Goal: Use online tool/utility: Utilize a website feature to perform a specific function

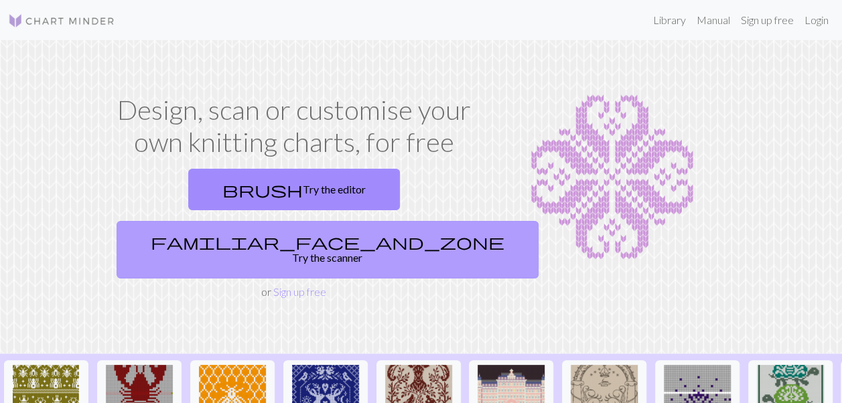
click at [398, 221] on link "familiar_face_and_zone Try the scanner" at bounding box center [328, 250] width 422 height 58
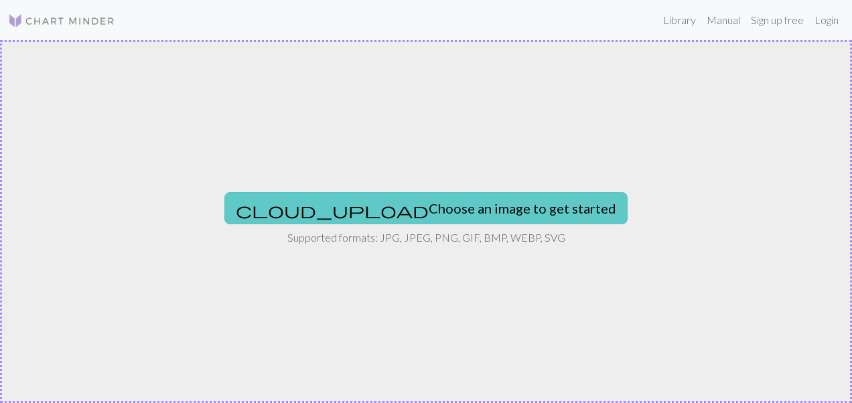
click at [443, 204] on button "cloud_upload Choose an image to get started" at bounding box center [425, 208] width 403 height 32
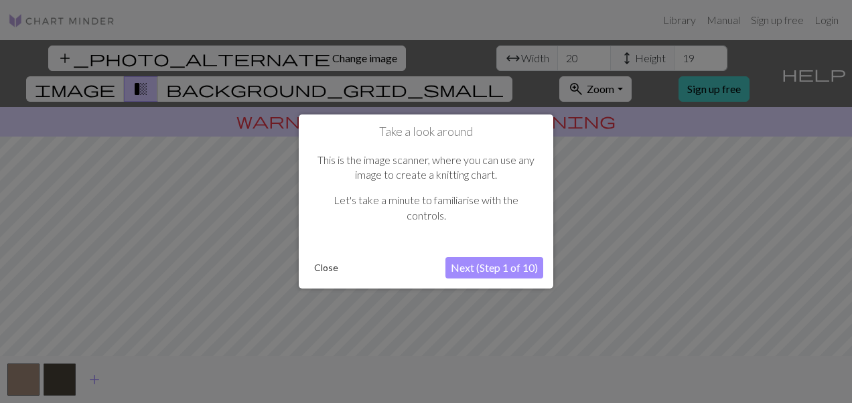
click at [484, 269] on button "Next (Step 1 of 10)" at bounding box center [494, 267] width 98 height 21
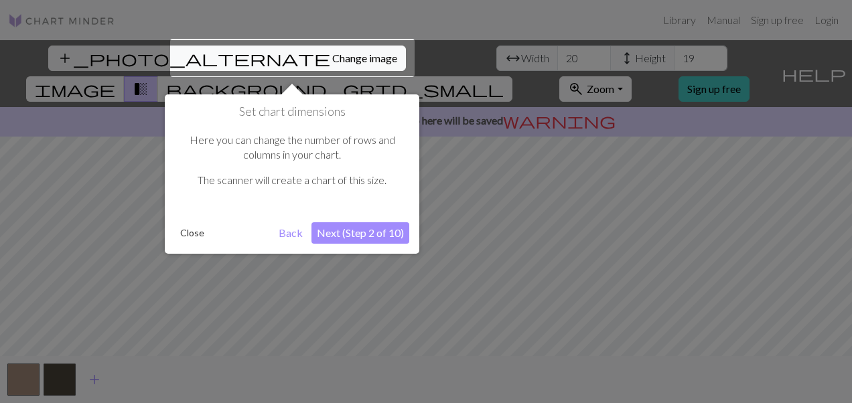
click at [393, 232] on button "Next (Step 2 of 10)" at bounding box center [360, 232] width 98 height 21
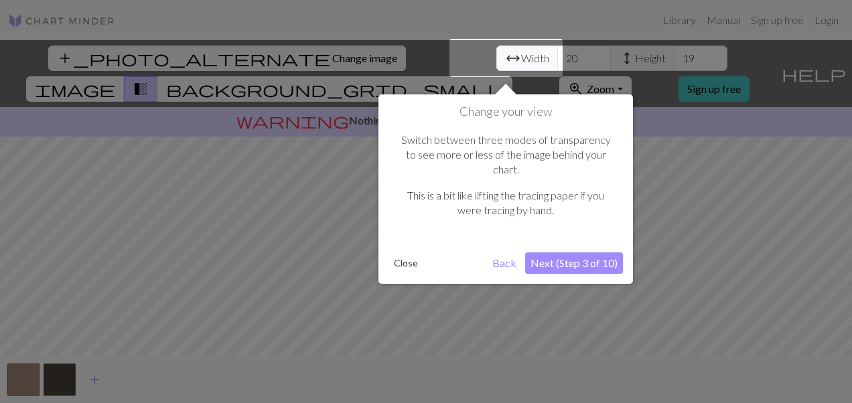
click at [587, 252] on button "Next (Step 3 of 10)" at bounding box center [574, 262] width 98 height 21
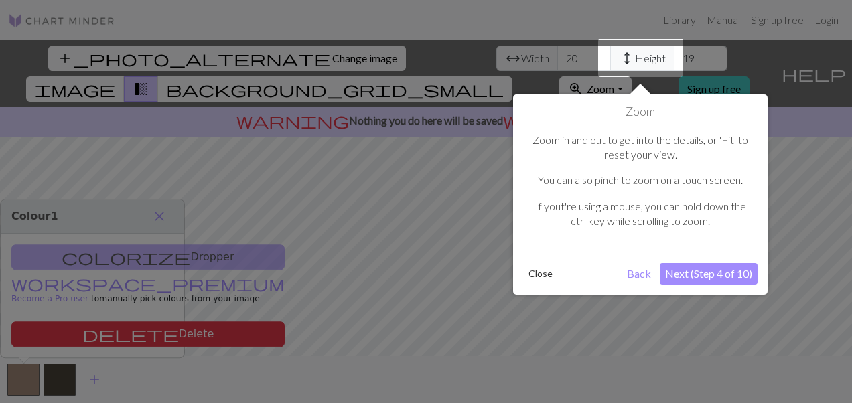
click at [675, 277] on button "Next (Step 4 of 10)" at bounding box center [709, 273] width 98 height 21
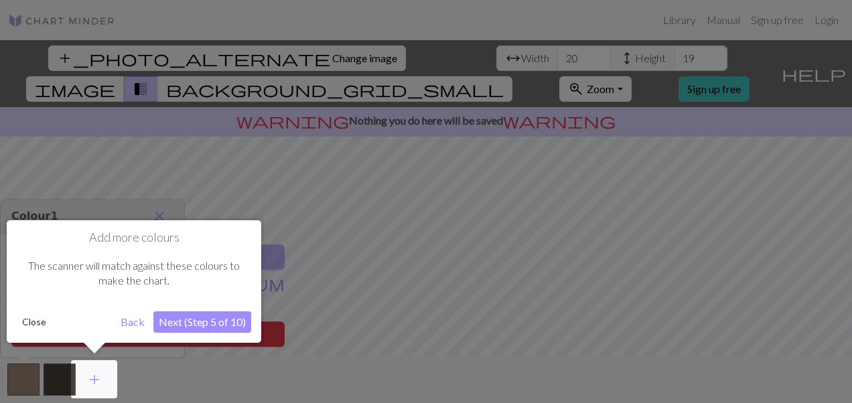
click at [194, 323] on button "Next (Step 5 of 10)" at bounding box center [202, 321] width 98 height 21
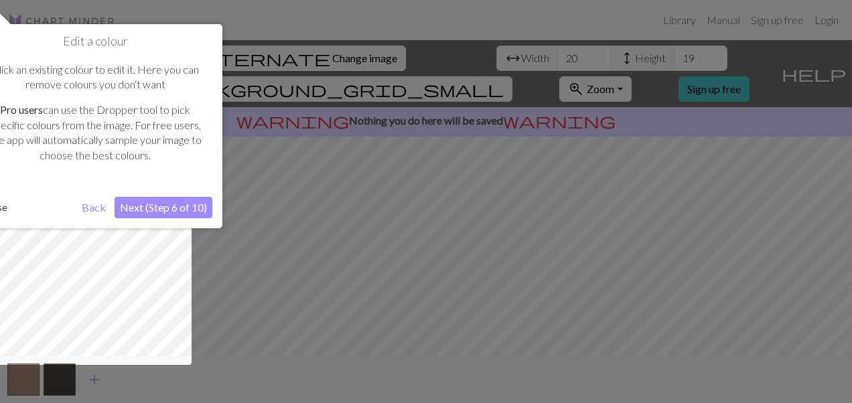
click at [186, 212] on button "Next (Step 6 of 10)" at bounding box center [164, 207] width 98 height 21
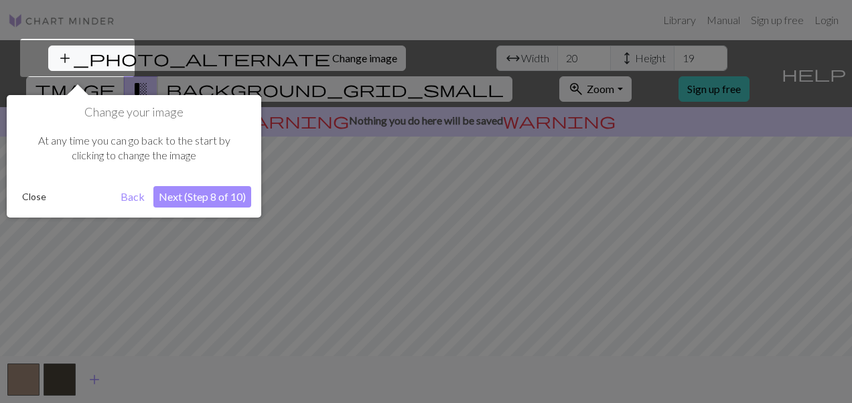
click at [206, 190] on button "Next (Step 8 of 10)" at bounding box center [202, 196] width 98 height 21
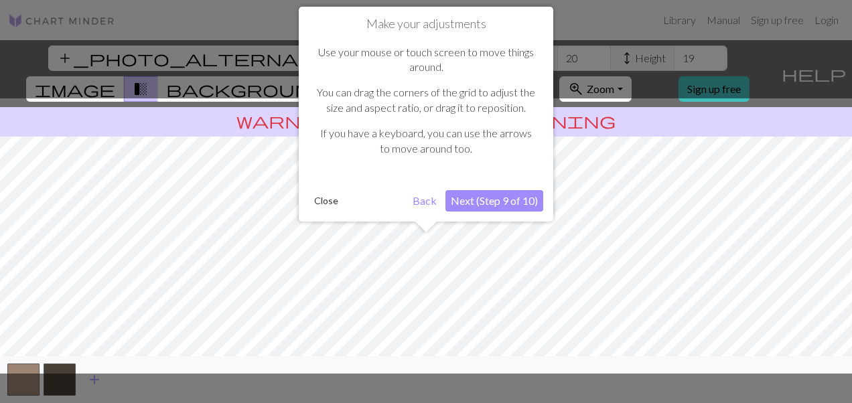
click at [501, 206] on button "Next (Step 9 of 10)" at bounding box center [494, 200] width 98 height 21
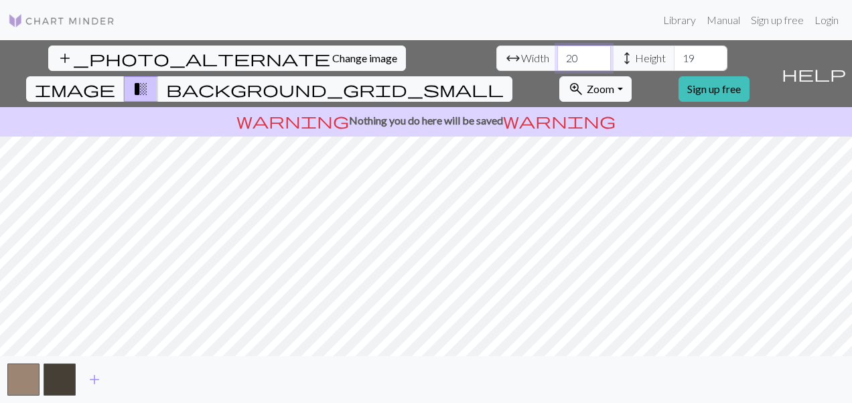
click at [557, 50] on input "20" at bounding box center [584, 58] width 54 height 25
type input "2"
type input "80"
click at [674, 60] on input "19" at bounding box center [701, 58] width 54 height 25
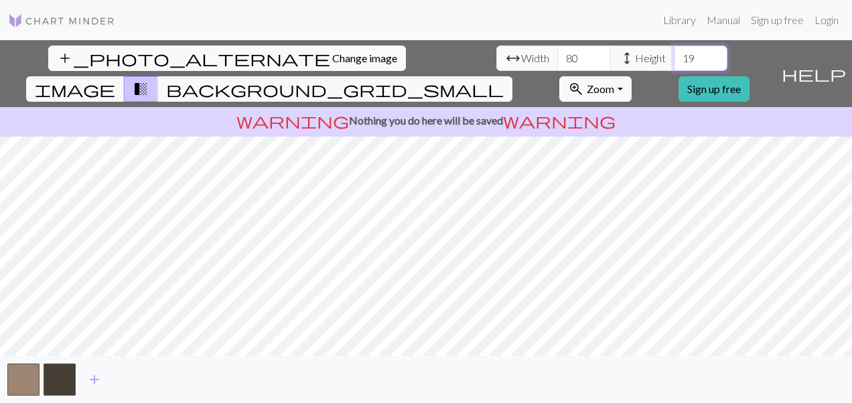
type input "1"
type input "9"
type input "100"
